Goal: Information Seeking & Learning: Learn about a topic

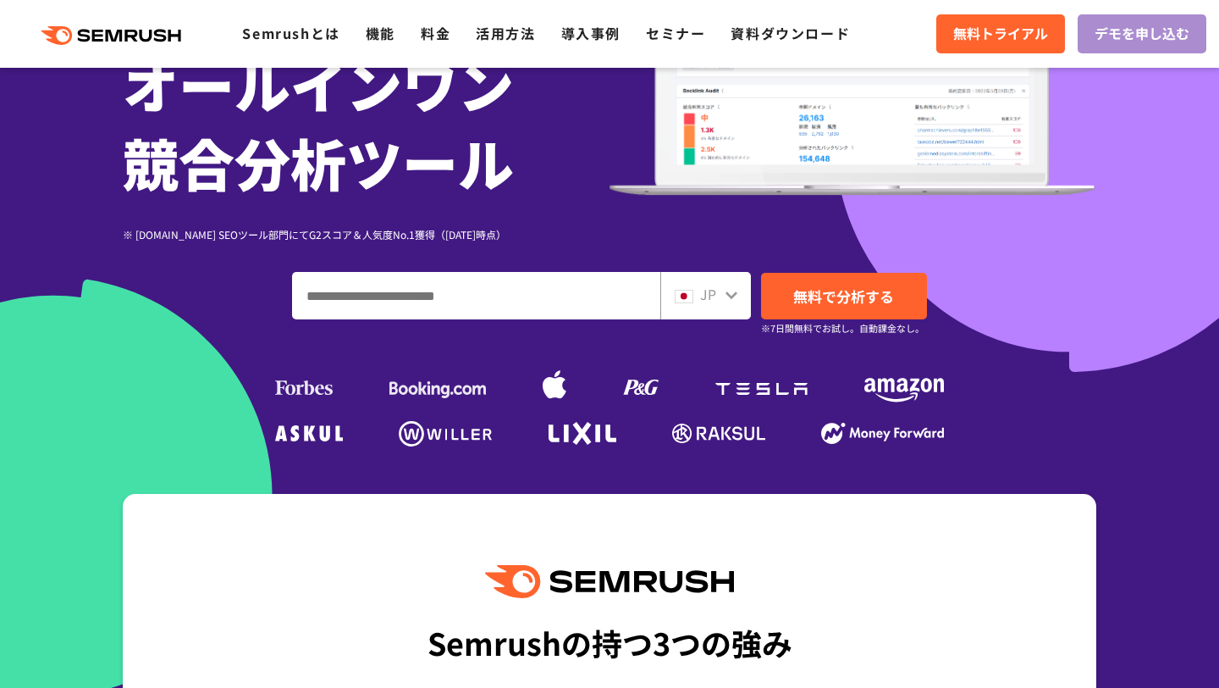
scroll to position [243, 0]
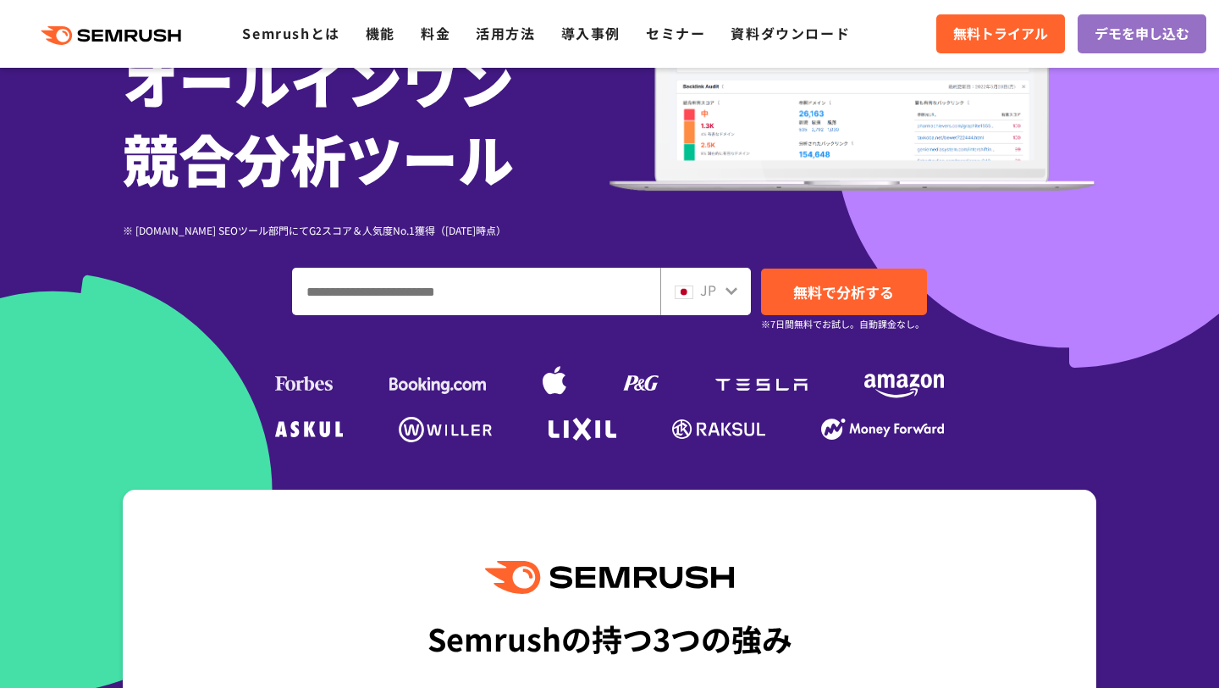
click at [544, 296] on input "ドメイン、キーワードまたはURLを入力してください" at bounding box center [476, 291] width 367 height 46
click at [393, 288] on input "ドメイン、キーワードまたはURLを入力してください" at bounding box center [476, 291] width 367 height 46
paste input "**********"
type input "**********"
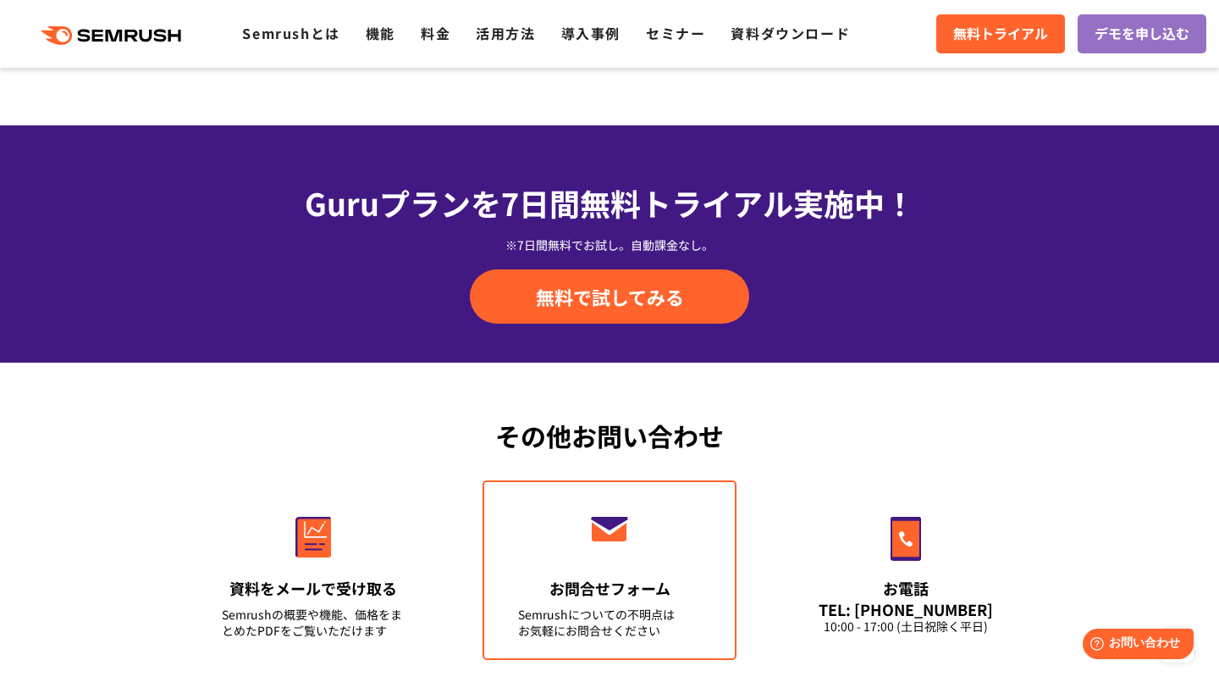
scroll to position [5605, 0]
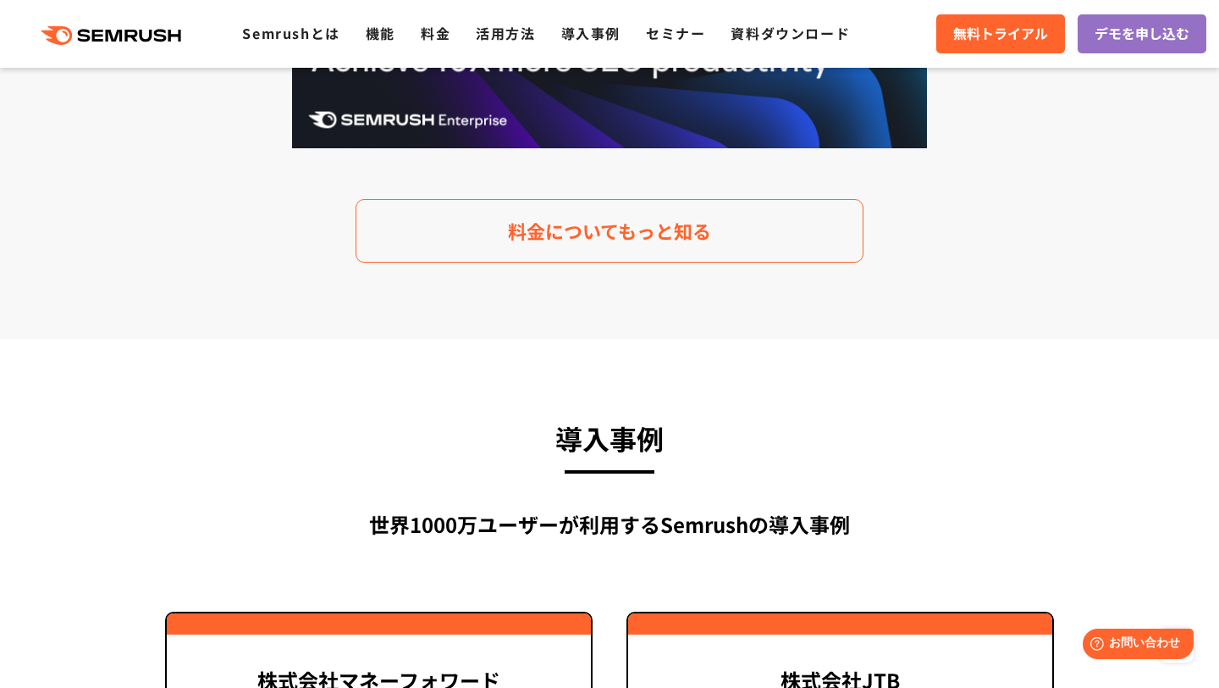
scroll to position [2770, 0]
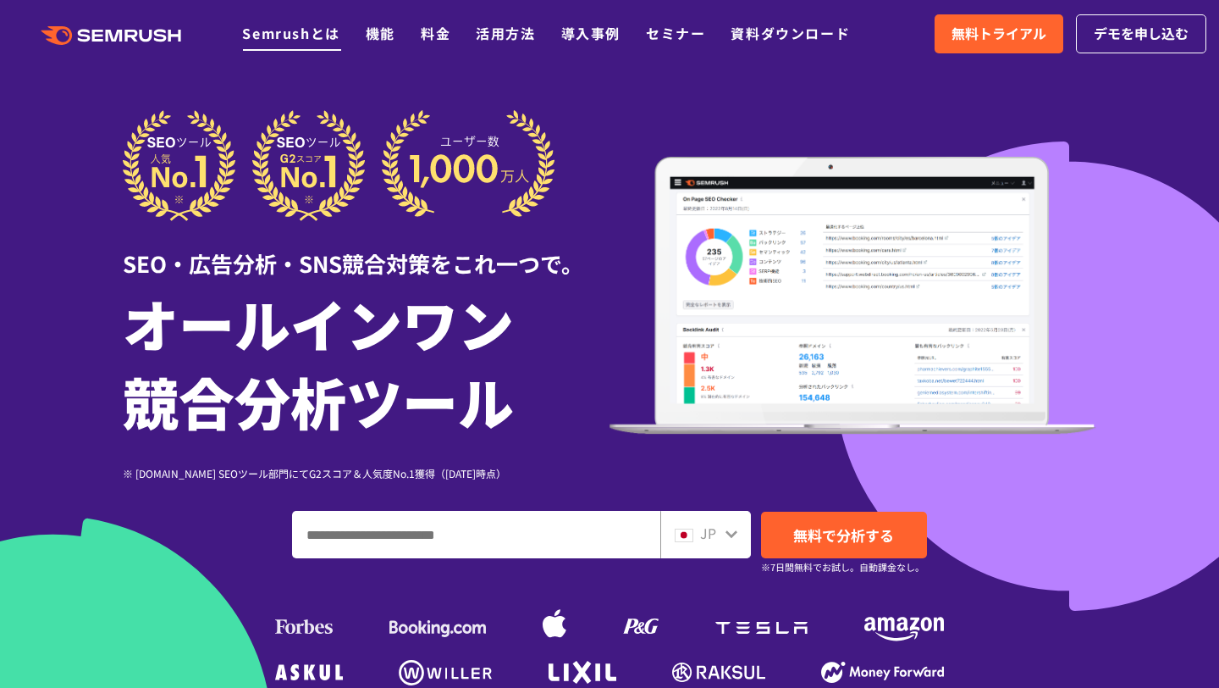
click at [332, 37] on link "Semrushとは" at bounding box center [290, 33] width 97 height 20
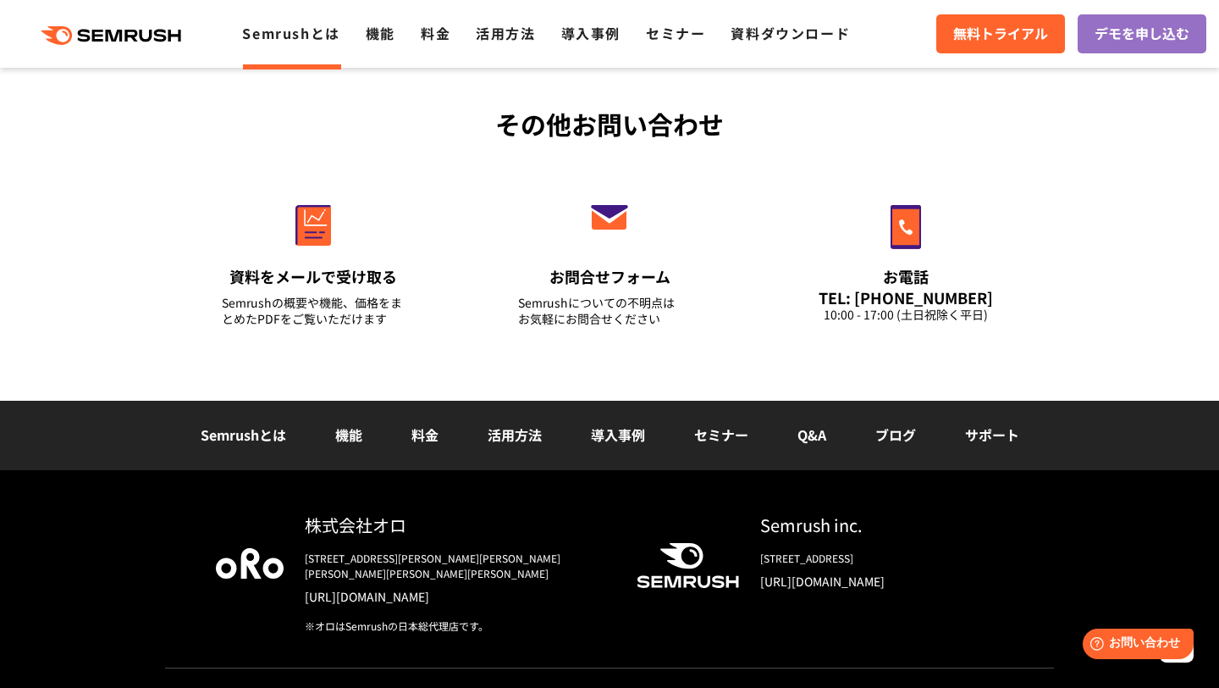
scroll to position [4153, 0]
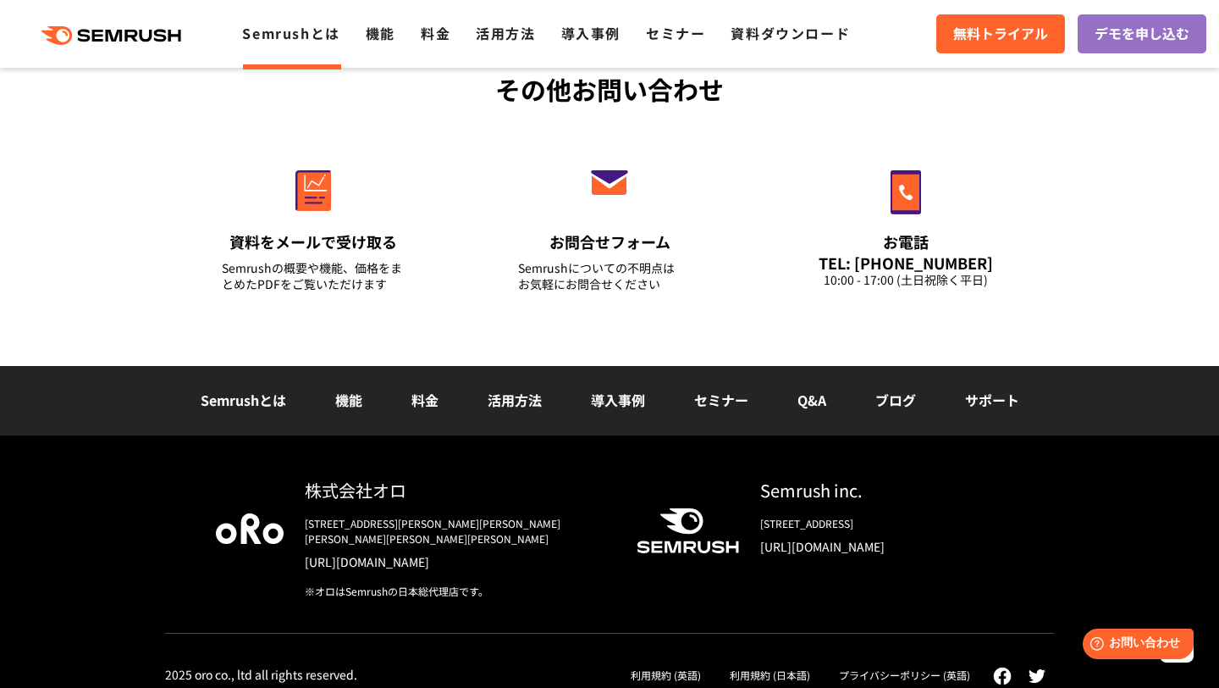
click at [456, 583] on div "※オロはSemrushの日本総代理店です。" at bounding box center [457, 590] width 305 height 15
click at [506, 526] on div "[STREET_ADDRESS][PERSON_NAME][PERSON_NAME][PERSON_NAME][PERSON_NAME][PERSON_NAM…" at bounding box center [457, 531] width 305 height 30
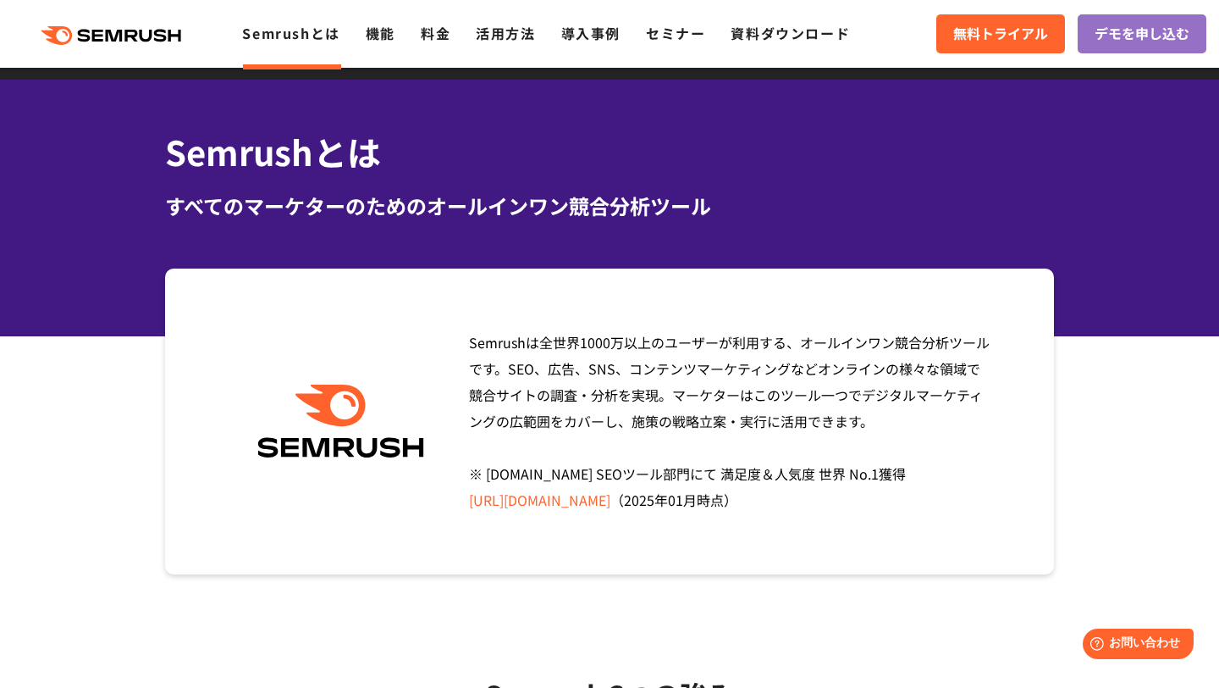
scroll to position [0, 0]
